Goal: Task Accomplishment & Management: Manage account settings

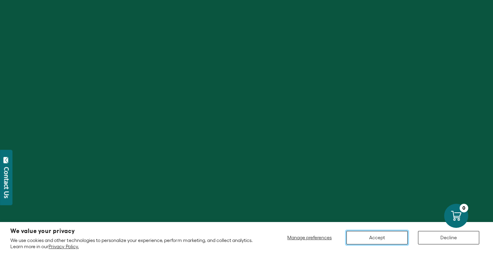
click at [388, 241] on button "Accept" at bounding box center [377, 237] width 61 height 13
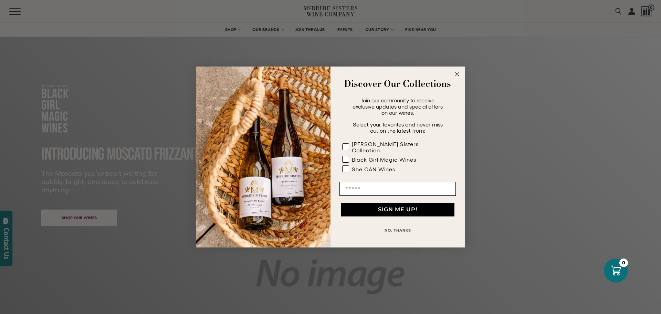
click at [402, 227] on button "NO, THANKS" at bounding box center [397, 230] width 116 height 14
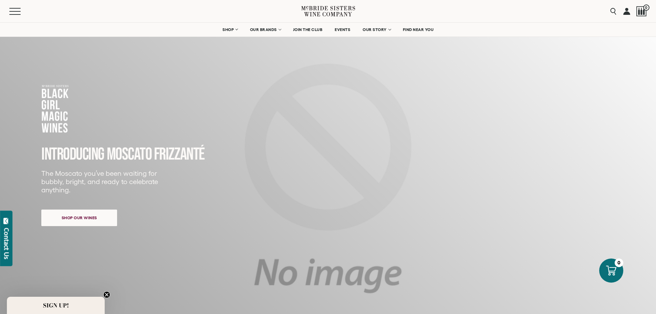
click at [493, 9] on div "Search 0" at bounding box center [627, 11] width 40 height 22
click at [493, 10] on link at bounding box center [626, 11] width 7 height 22
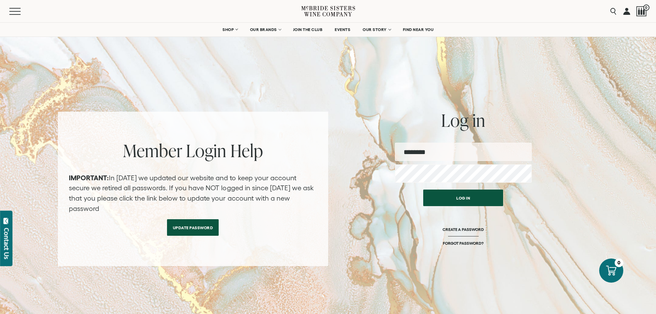
click at [457, 154] on input "email" at bounding box center [463, 152] width 137 height 18
type input "**********"
click at [423, 189] on button "Log in" at bounding box center [463, 197] width 80 height 17
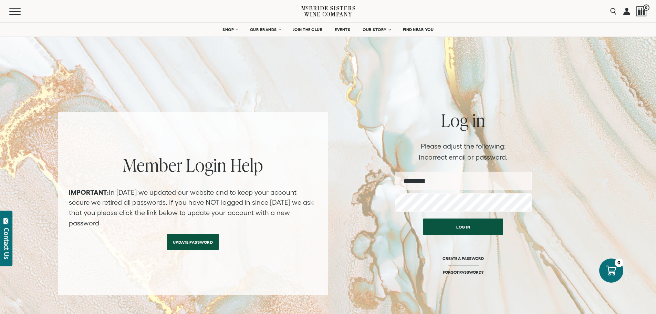
click at [458, 182] on input "email" at bounding box center [463, 180] width 137 height 18
type input "**********"
click at [423, 218] on button "Log in" at bounding box center [463, 226] width 80 height 17
click at [450, 224] on button "Log in" at bounding box center [463, 225] width 80 height 17
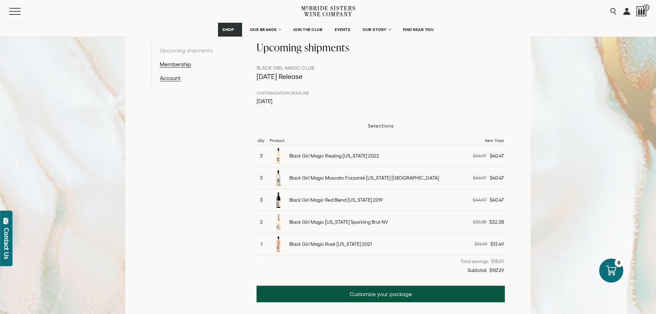
scroll to position [172, 0]
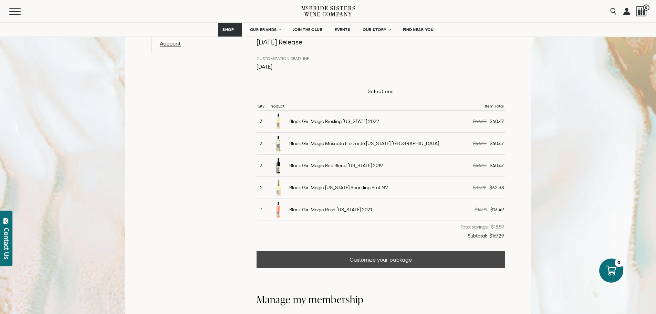
click at [389, 261] on link "Customize your package" at bounding box center [380, 259] width 249 height 17
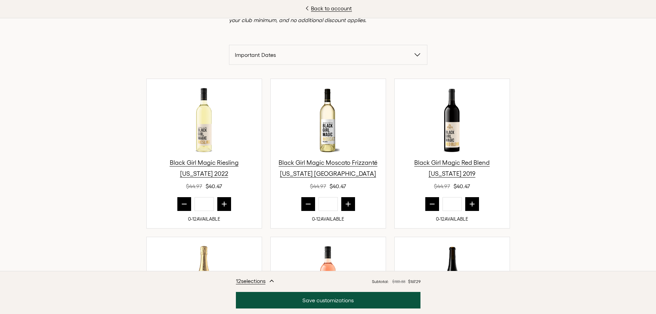
scroll to position [207, 0]
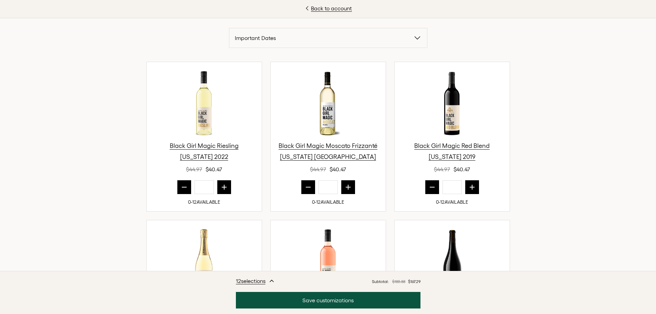
click at [306, 186] on icon "prior quantity" at bounding box center [308, 186] width 7 height 7
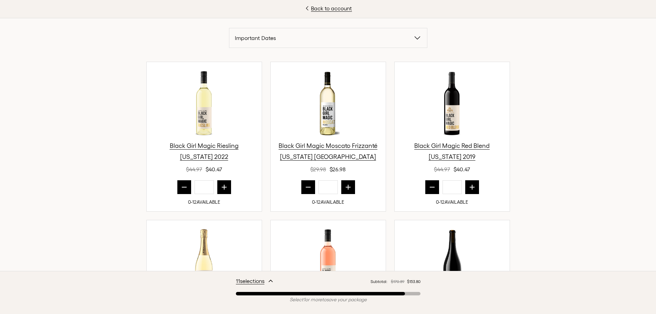
click at [308, 186] on icon "prior quantity" at bounding box center [308, 186] width 7 height 7
type input "*"
click at [177, 188] on button "prior quantity" at bounding box center [184, 187] width 14 height 14
drag, startPoint x: 185, startPoint y: 185, endPoint x: 202, endPoint y: 180, distance: 18.0
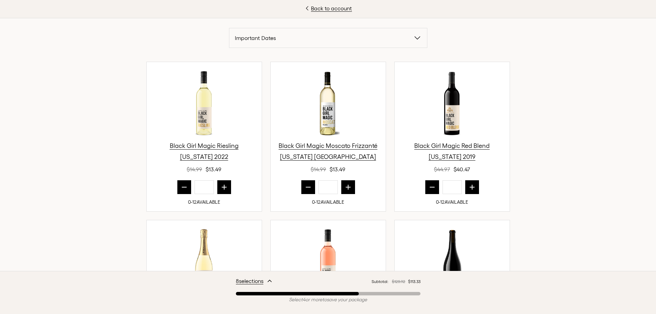
click at [185, 185] on button "prior quantity" at bounding box center [184, 187] width 14 height 14
type input "*"
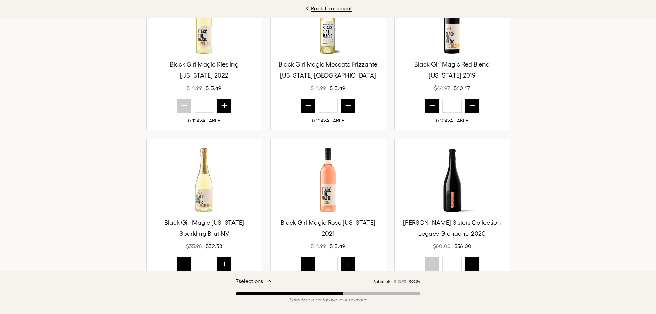
scroll to position [310, 0]
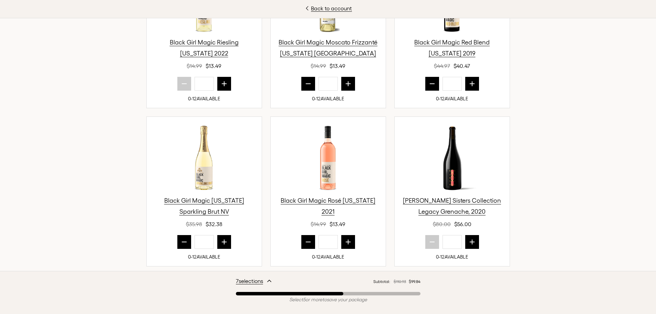
click at [218, 245] on button "next quantity" at bounding box center [224, 242] width 14 height 14
type input "*"
click at [306, 240] on icon "prior quantity" at bounding box center [308, 241] width 7 height 7
type input "*"
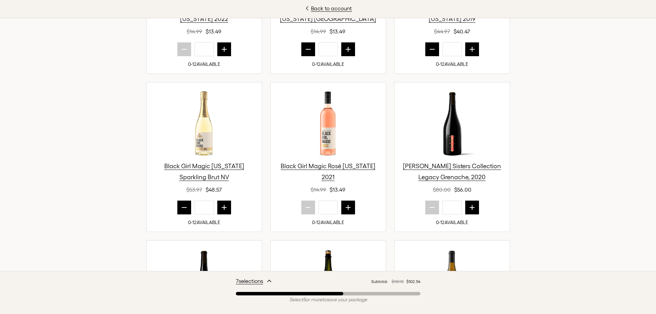
click at [455, 137] on img at bounding box center [452, 123] width 58 height 69
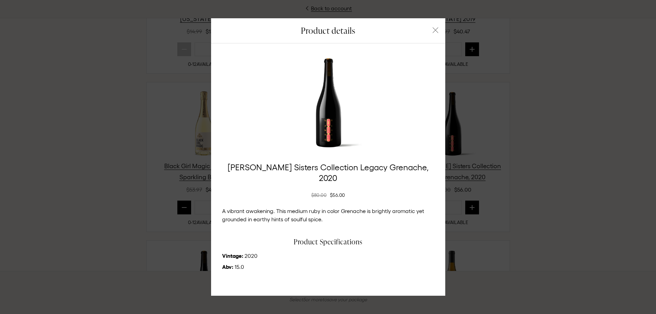
drag, startPoint x: 347, startPoint y: 206, endPoint x: 396, endPoint y: 216, distance: 49.6
click at [396, 216] on p "A vibrant awakening. This medium ruby in color Grenache is brightly aromatic ye…" at bounding box center [328, 215] width 212 height 17
click at [433, 33] on icon "button" at bounding box center [436, 31] width 6 height 6
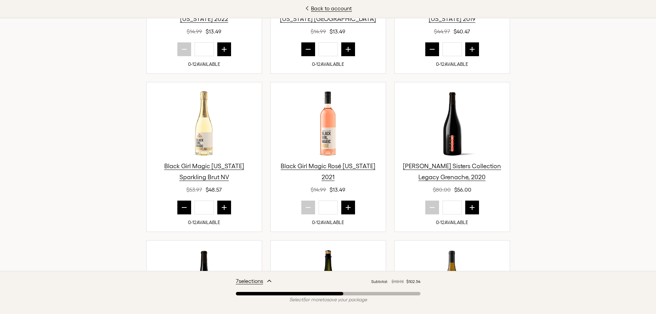
click at [471, 214] on button "next quantity" at bounding box center [472, 207] width 14 height 14
type input "*"
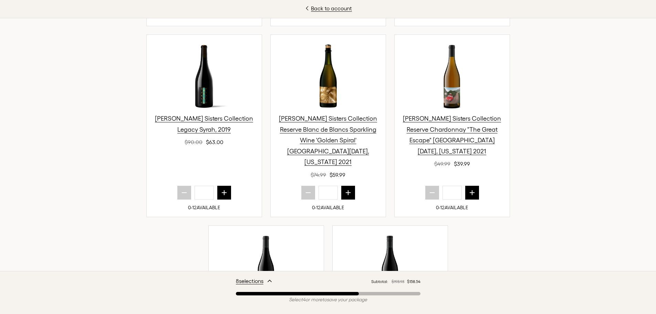
scroll to position [551, 0]
click at [225, 185] on button "next quantity" at bounding box center [224, 192] width 14 height 14
type input "*"
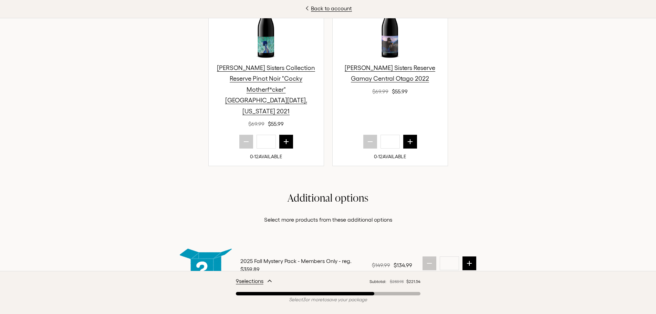
scroll to position [792, 0]
drag, startPoint x: 407, startPoint y: 120, endPoint x: 420, endPoint y: 127, distance: 13.9
click at [408, 139] on icon "next quantity" at bounding box center [410, 141] width 4 height 4
type input "*"
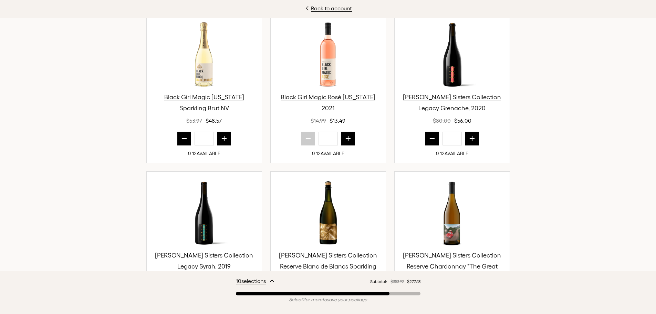
scroll to position [379, 0]
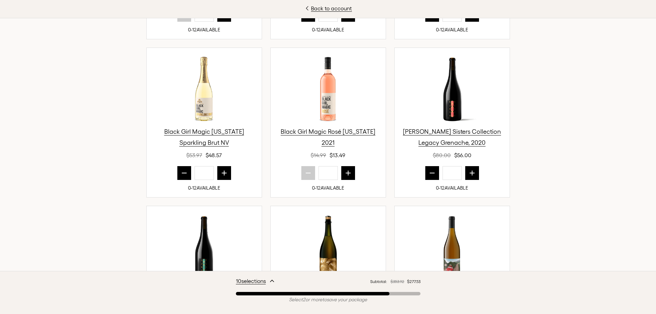
drag, startPoint x: 472, startPoint y: 175, endPoint x: 369, endPoint y: 204, distance: 106.6
click at [472, 175] on icon "next quantity" at bounding box center [472, 172] width 7 height 7
type input "*"
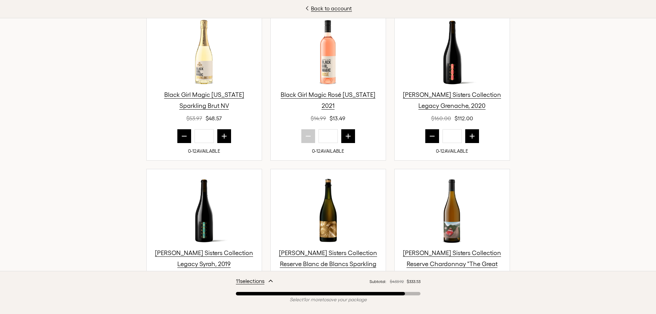
scroll to position [482, 0]
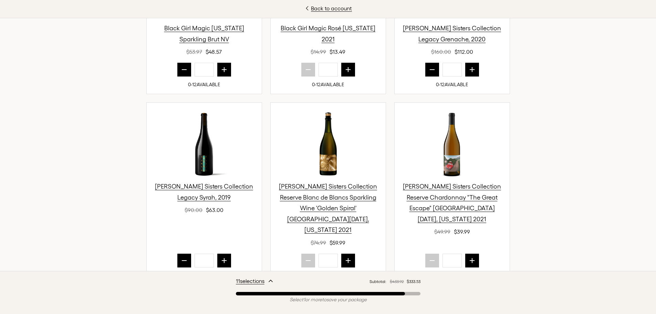
click at [225, 253] on button "next quantity" at bounding box center [224, 260] width 14 height 14
type input "*"
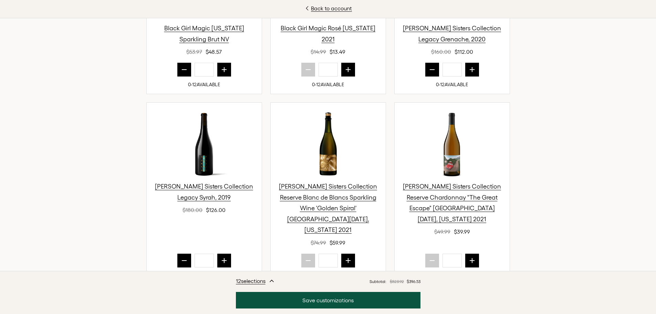
scroll to position [516, 0]
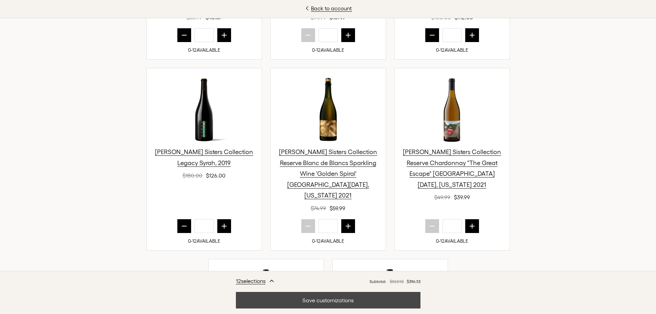
click at [338, 304] on button "Save customizations" at bounding box center [328, 300] width 185 height 17
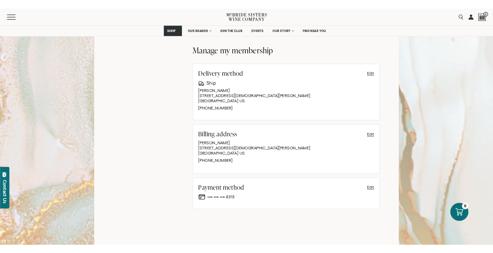
scroll to position [465, 0]
